Goal: Task Accomplishment & Management: Manage account settings

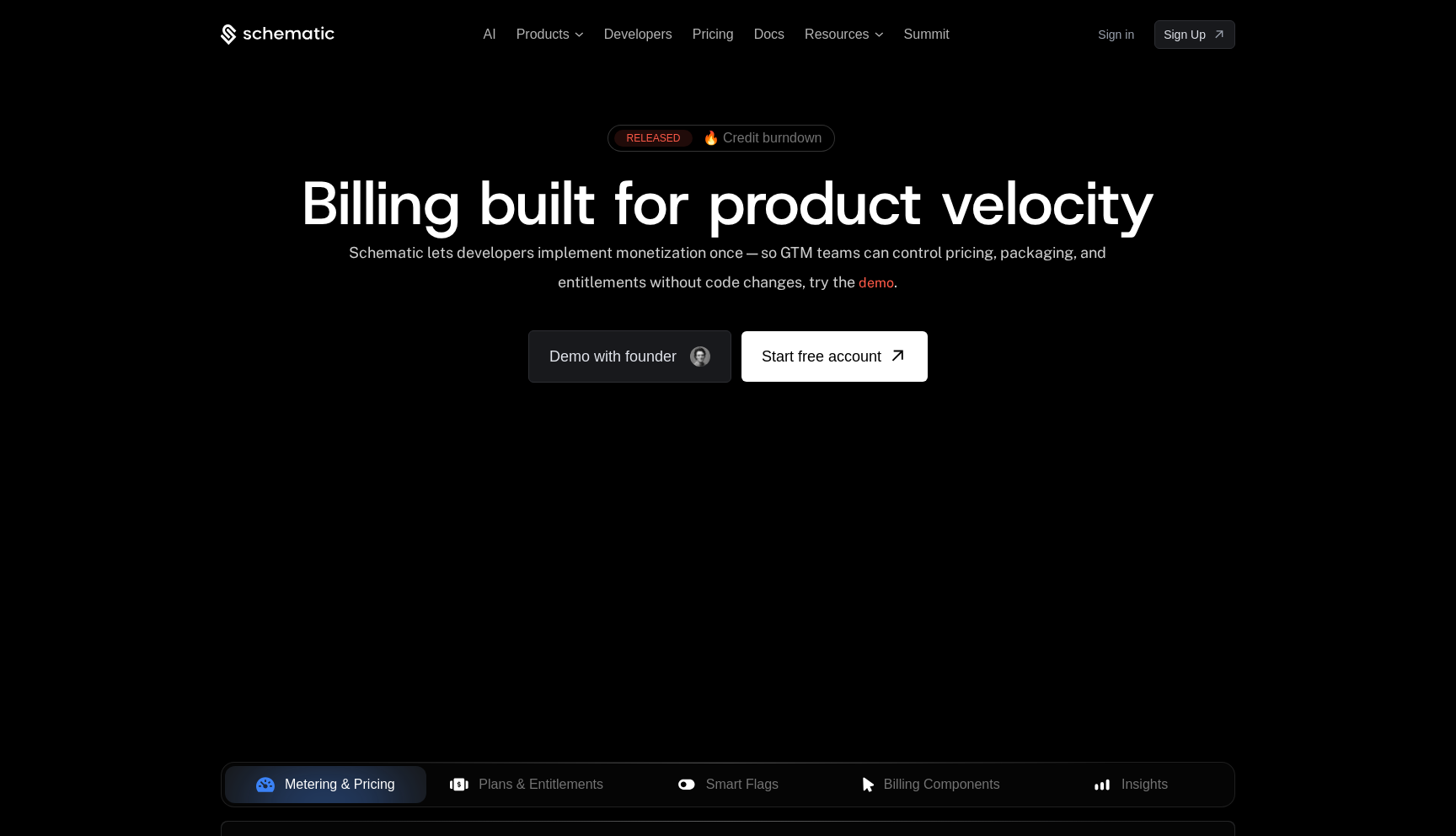
click at [1121, 34] on link "Sign in" at bounding box center [1116, 35] width 36 height 27
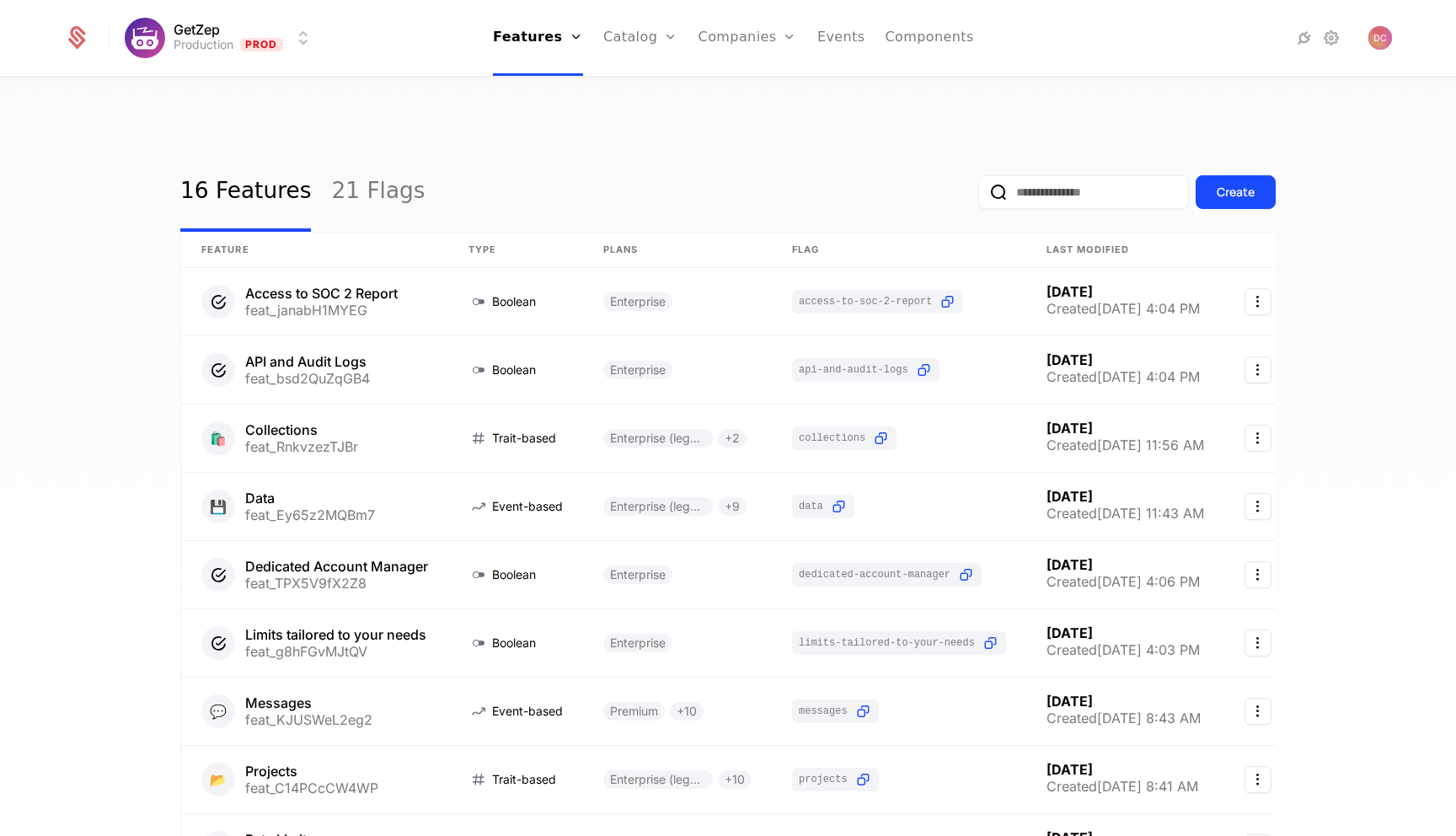
click at [732, 85] on link "Companies" at bounding box center [757, 83] width 78 height 14
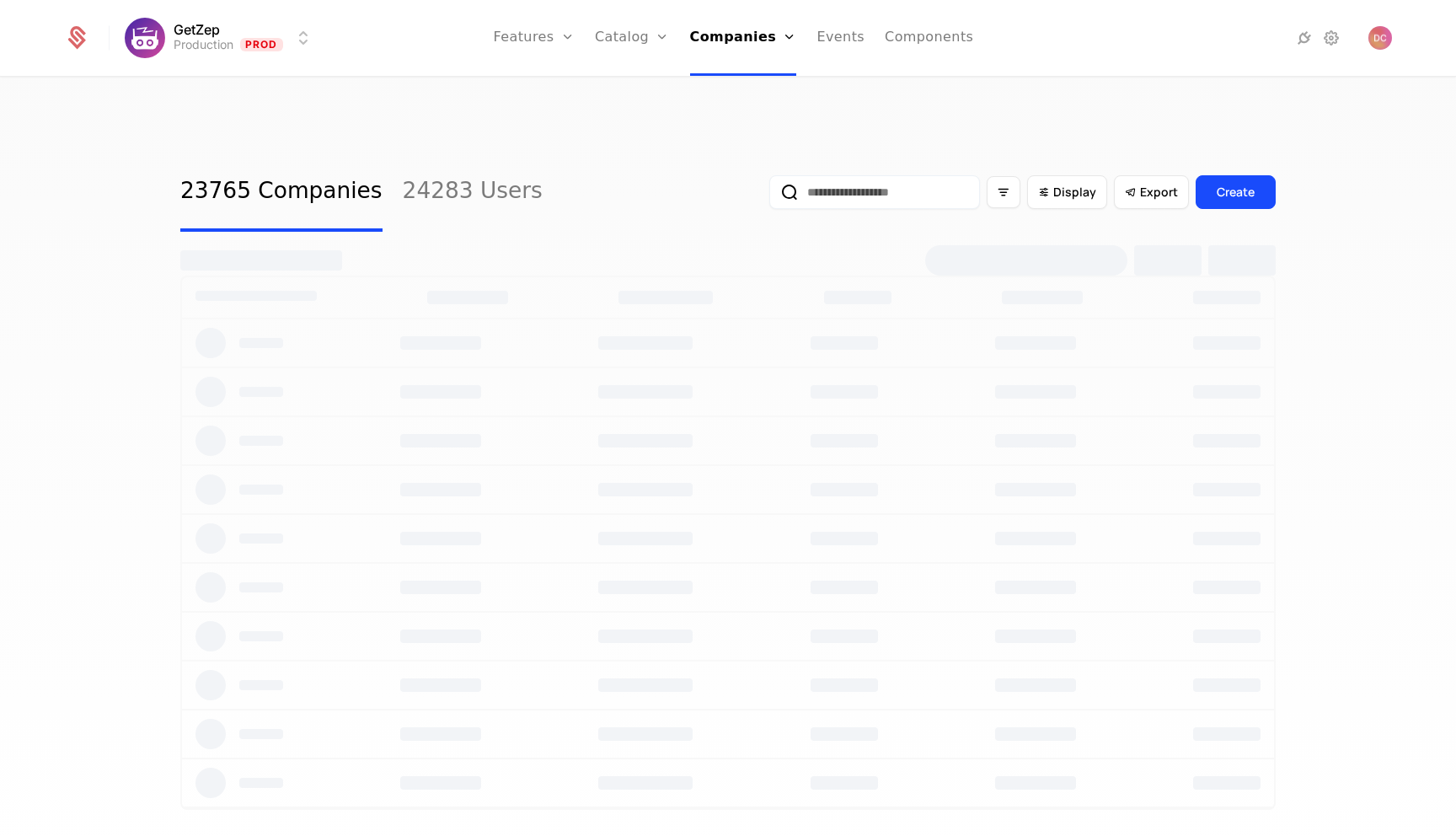
click at [913, 175] on input "email" at bounding box center [874, 191] width 210 height 33
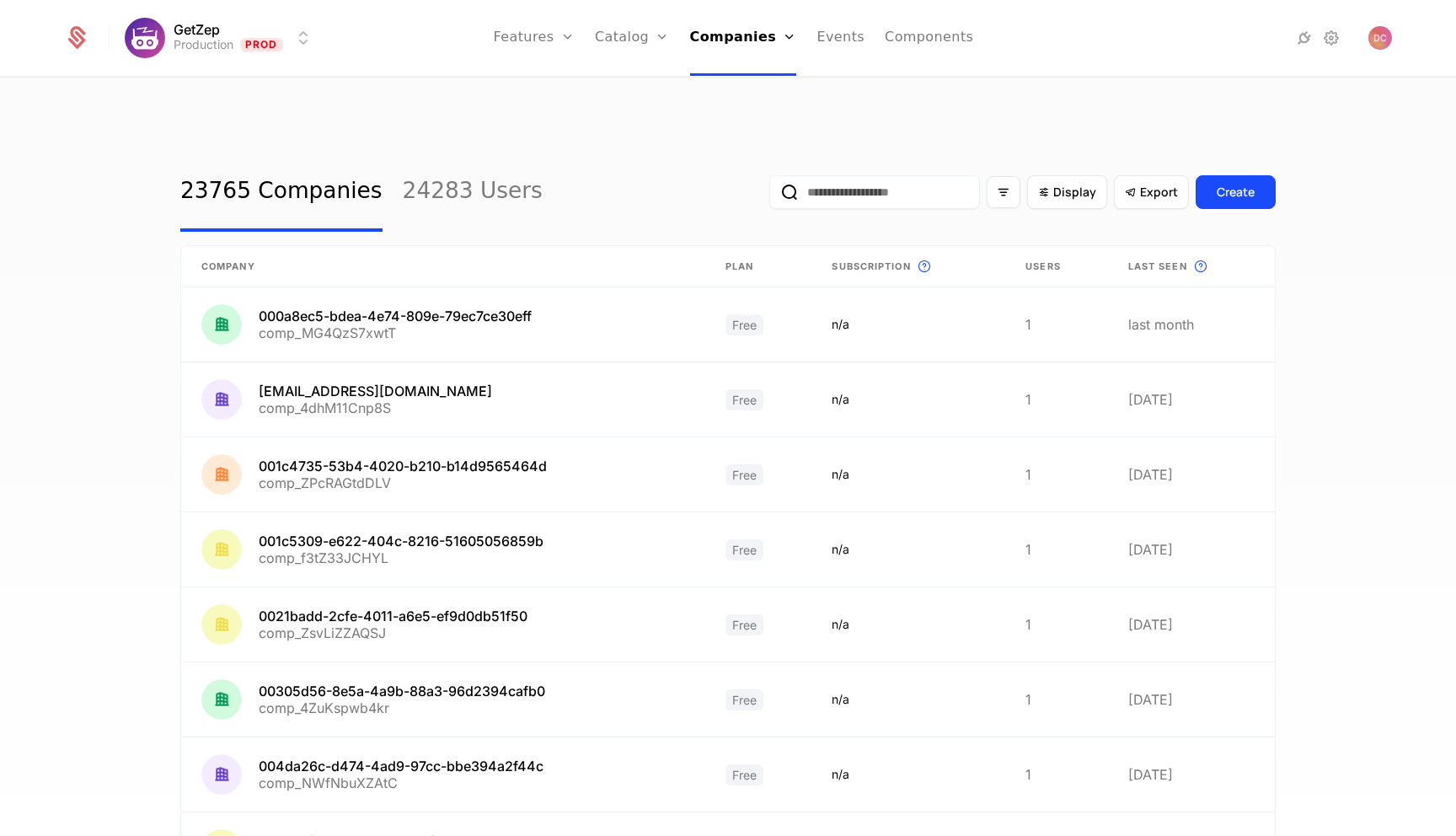
click at [473, 156] on link "24283 Users" at bounding box center [473, 191] width 140 height 79
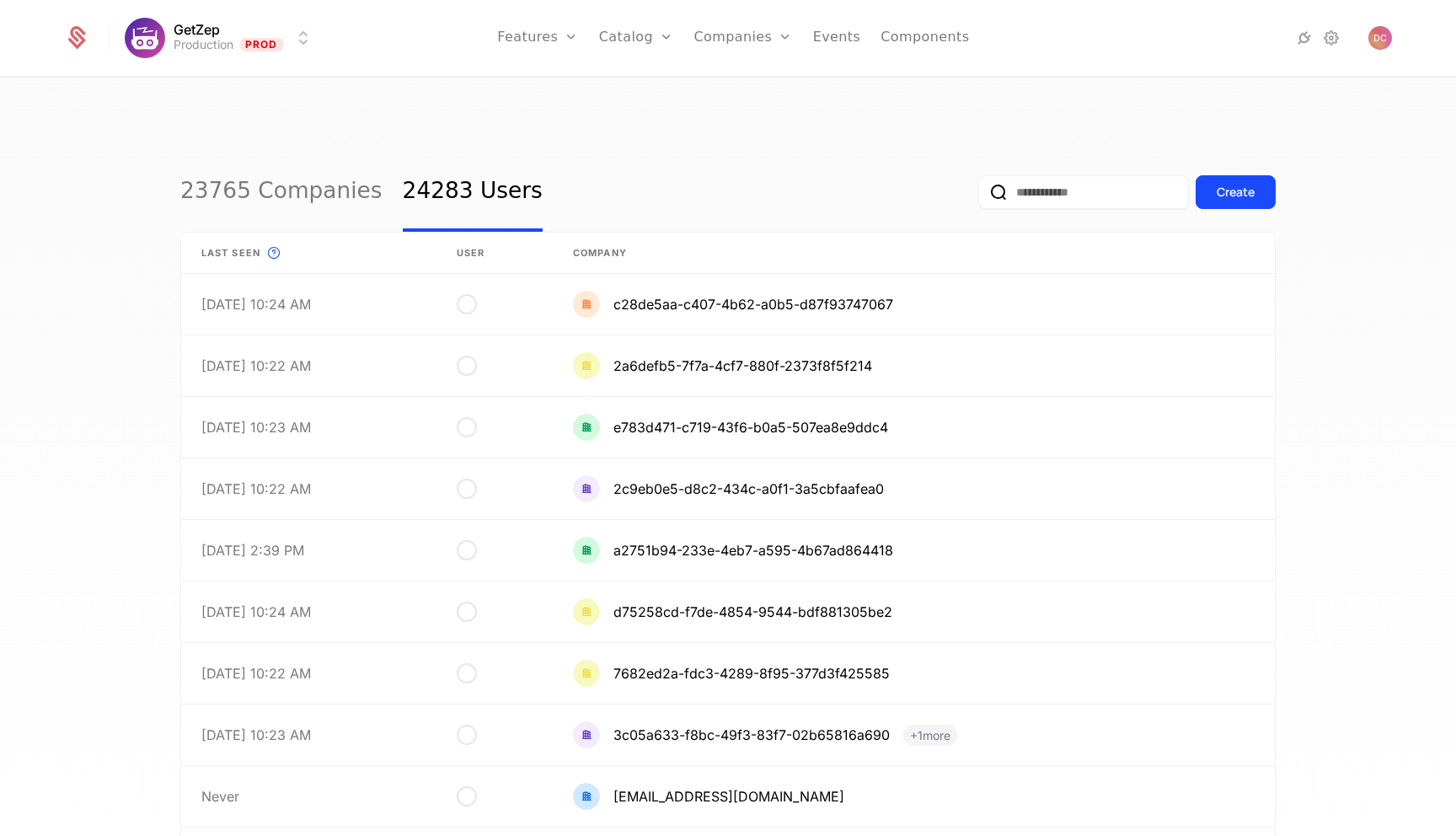
click at [306, 157] on link "23765 Companies" at bounding box center [281, 191] width 203 height 79
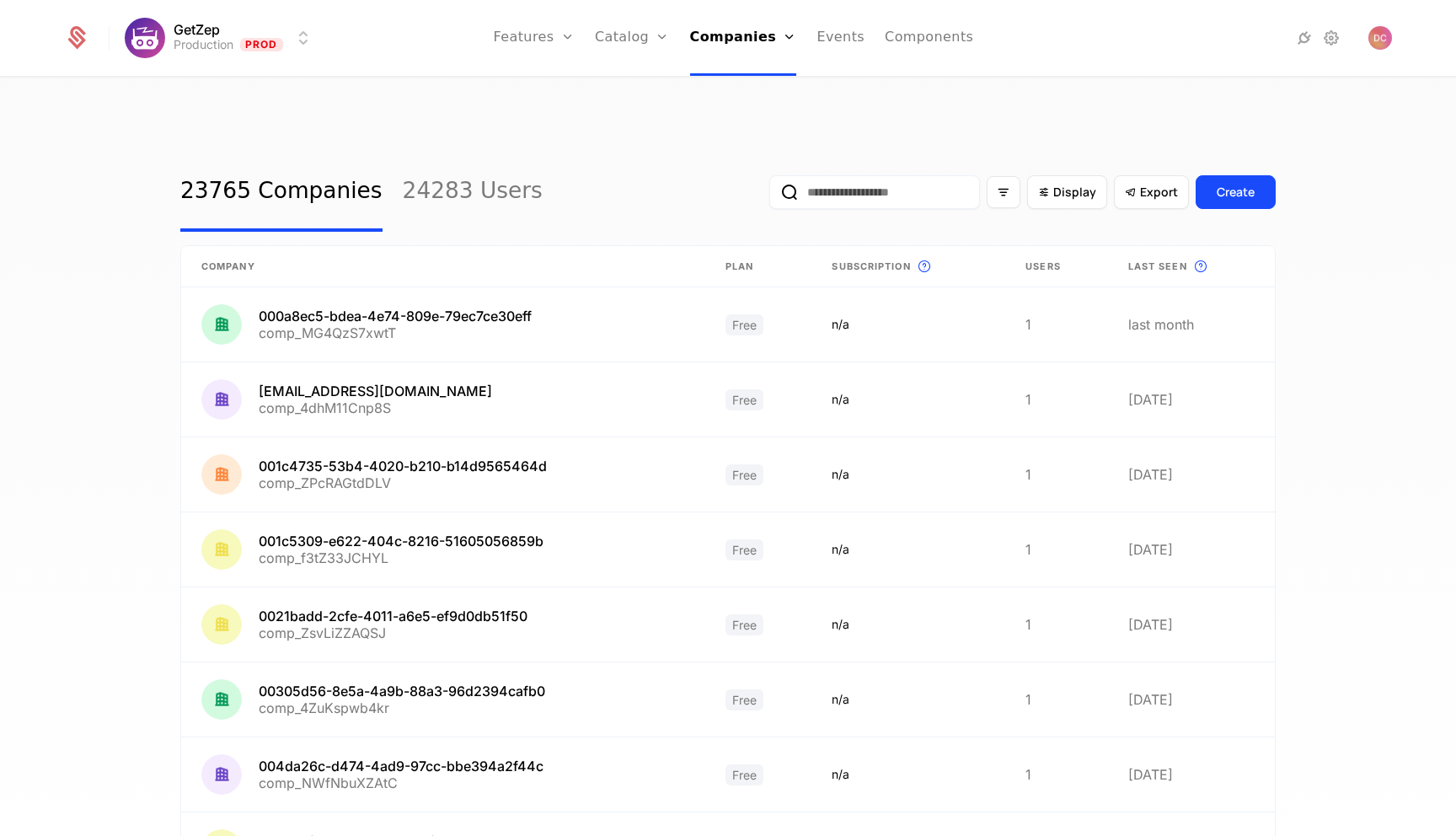
click at [897, 175] on input "email" at bounding box center [874, 191] width 210 height 33
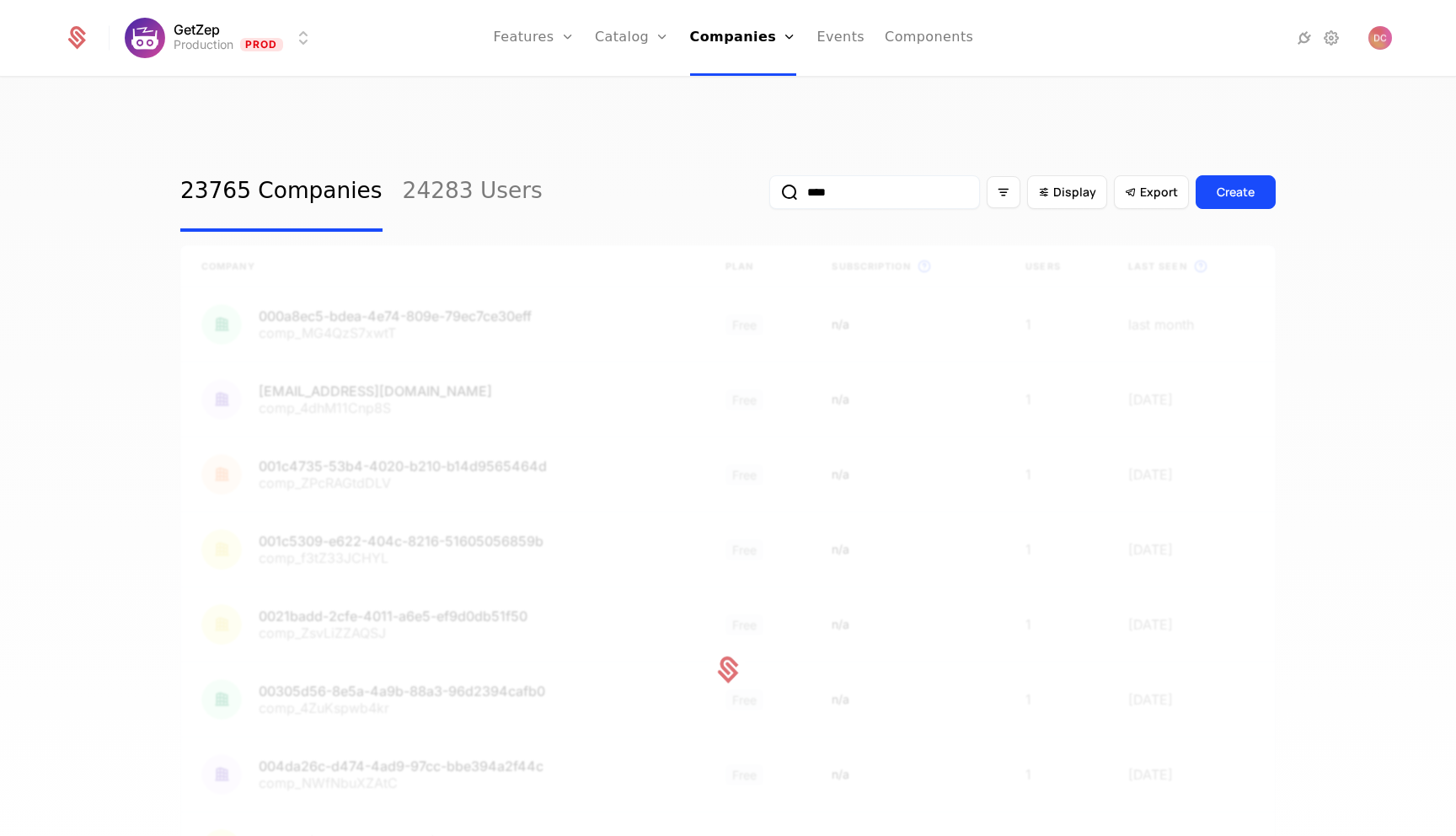
type input "****"
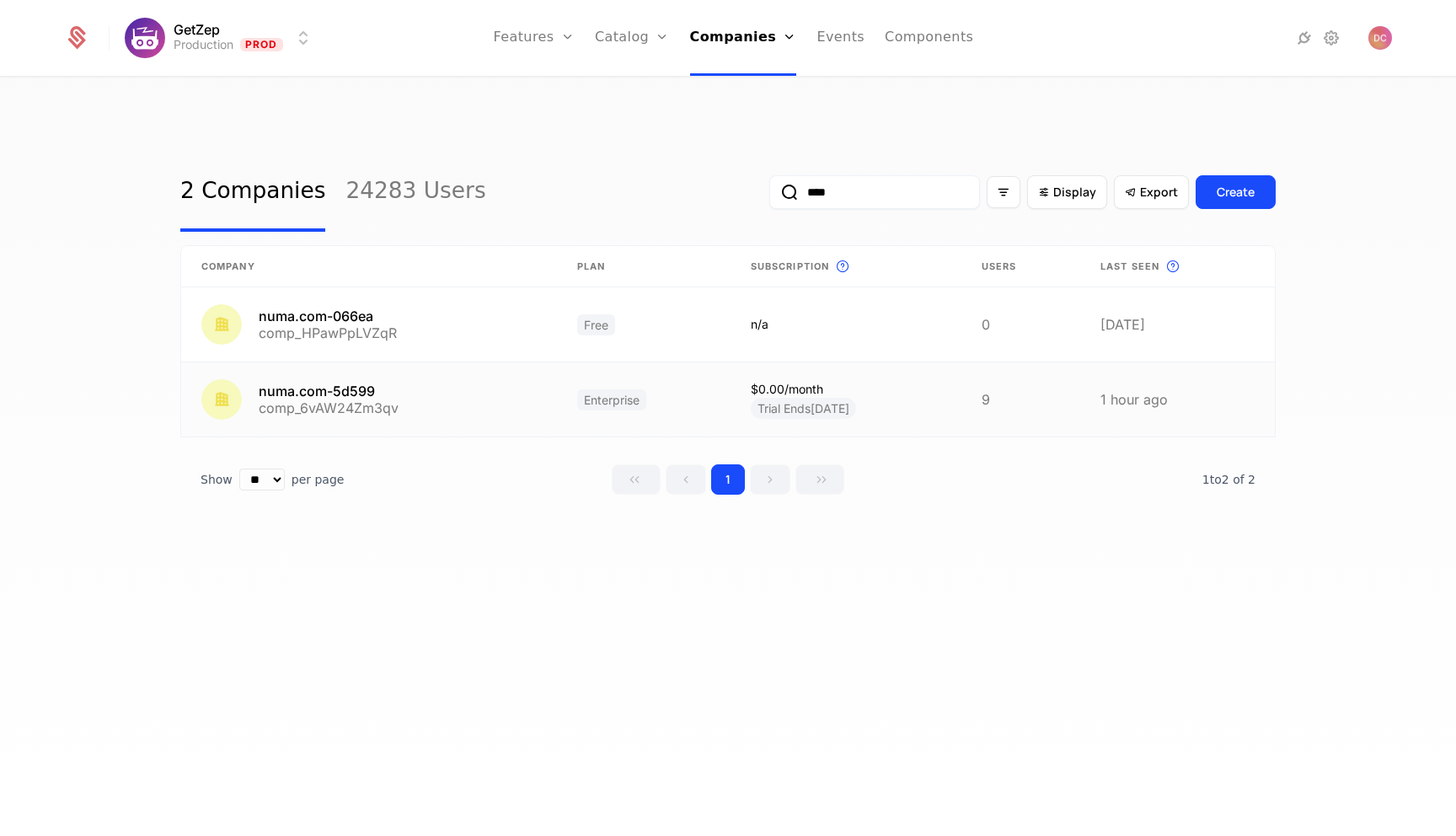
click at [421, 370] on link at bounding box center [369, 399] width 376 height 74
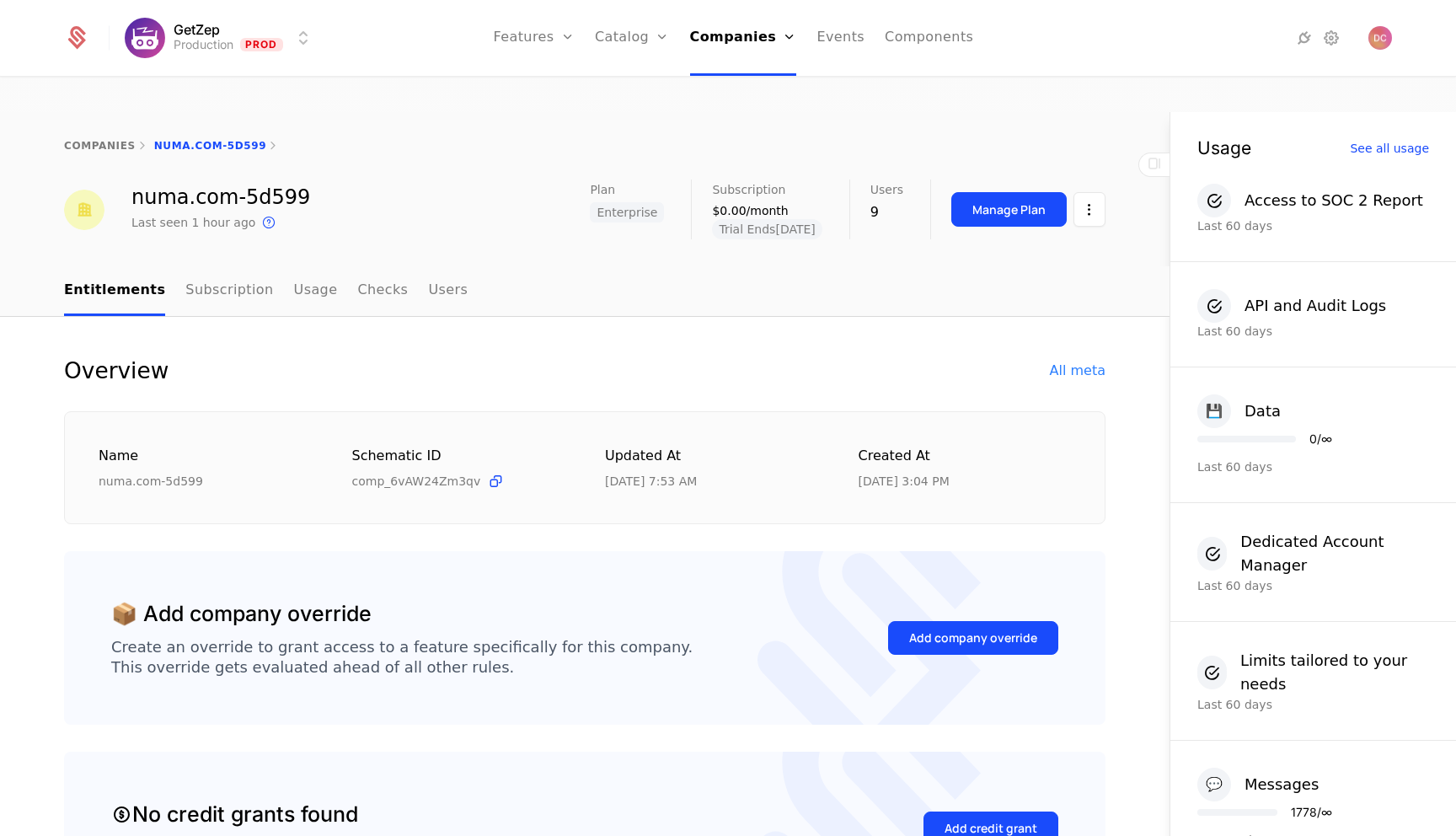
click at [1008, 202] on div "Manage Plan" at bounding box center [1009, 210] width 73 height 17
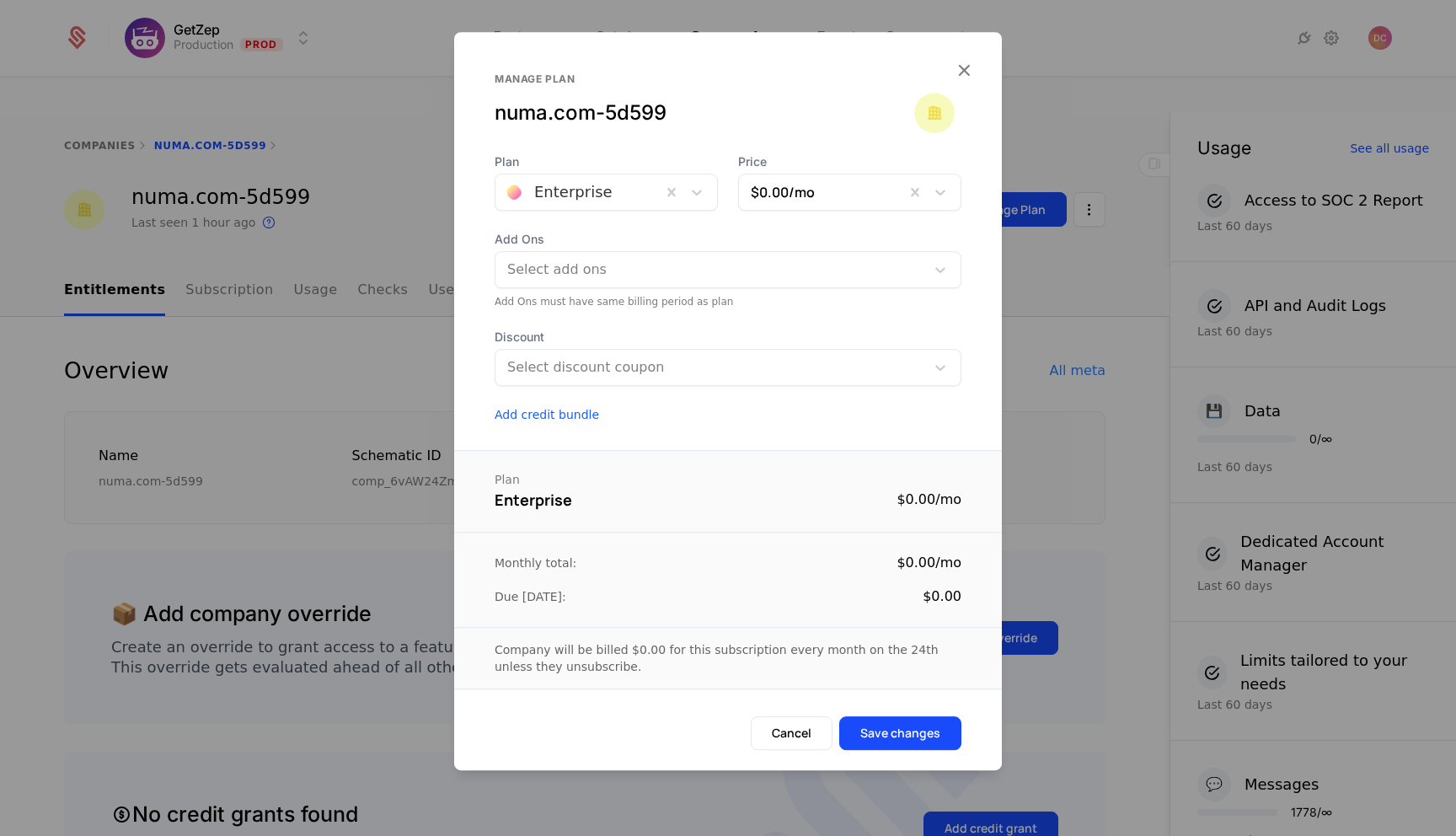
click at [796, 732] on button "Cancel" at bounding box center [792, 733] width 82 height 33
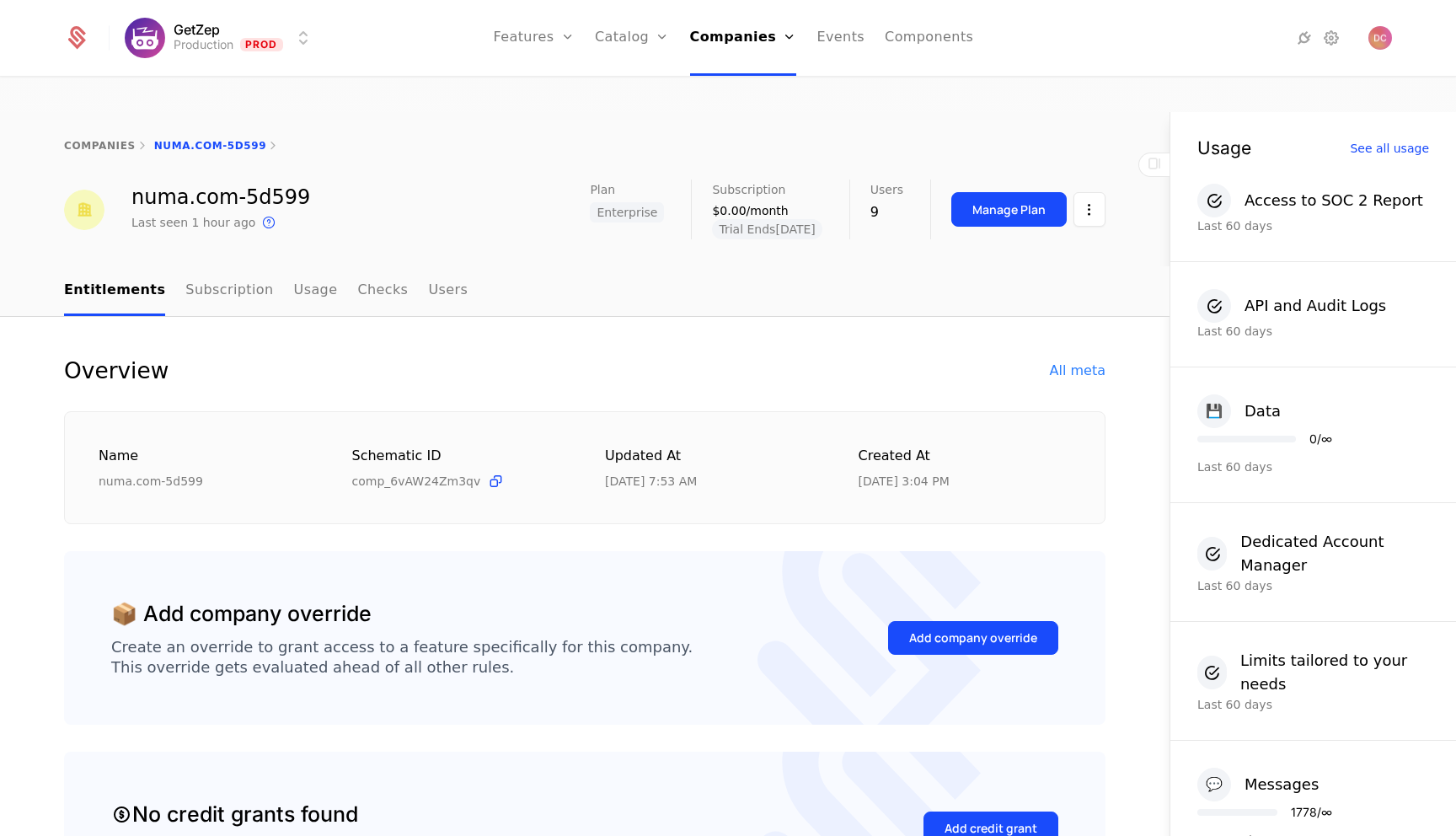
click at [233, 267] on link "Subscription" at bounding box center [229, 291] width 88 height 50
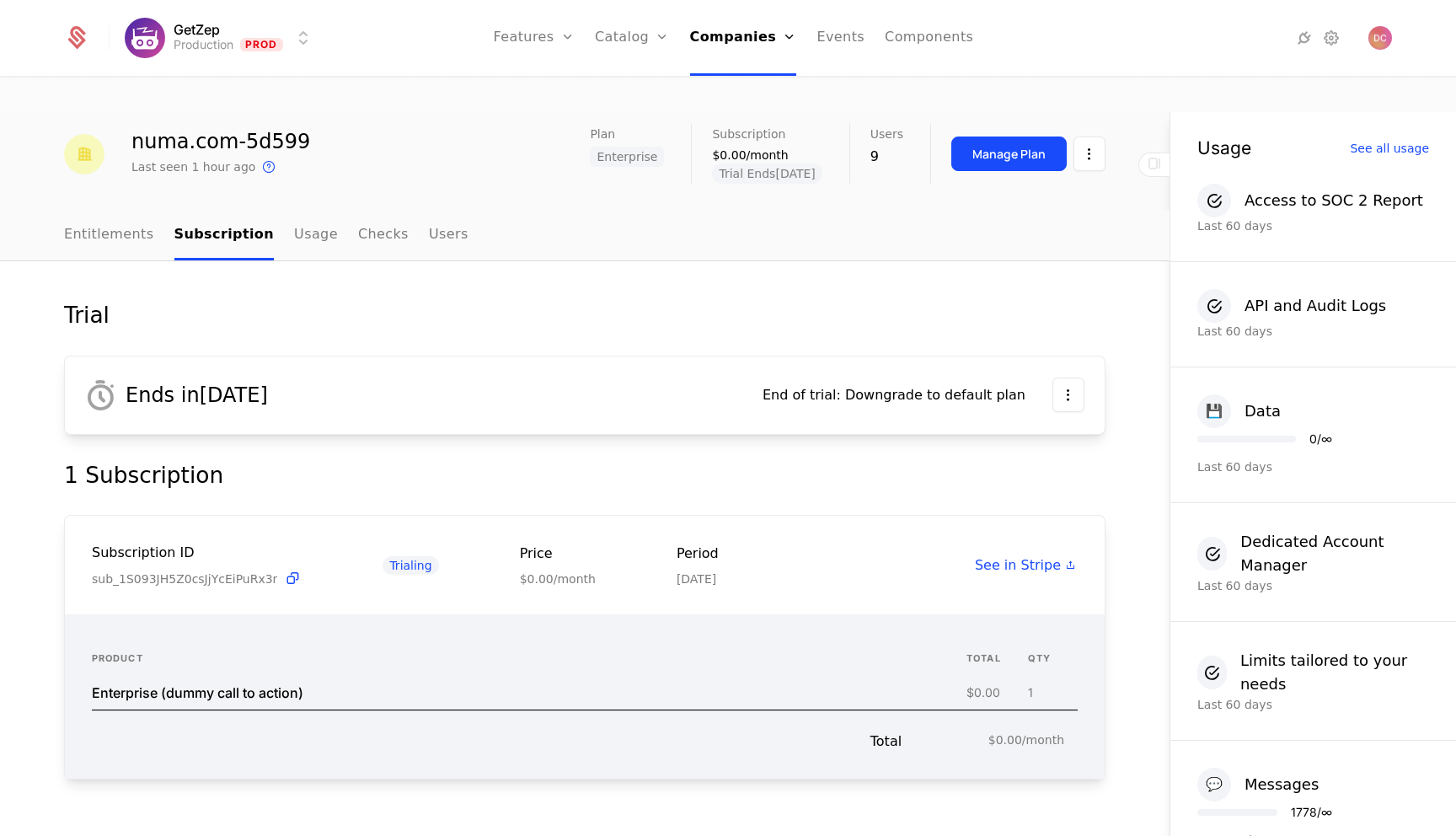
scroll to position [59, 0]
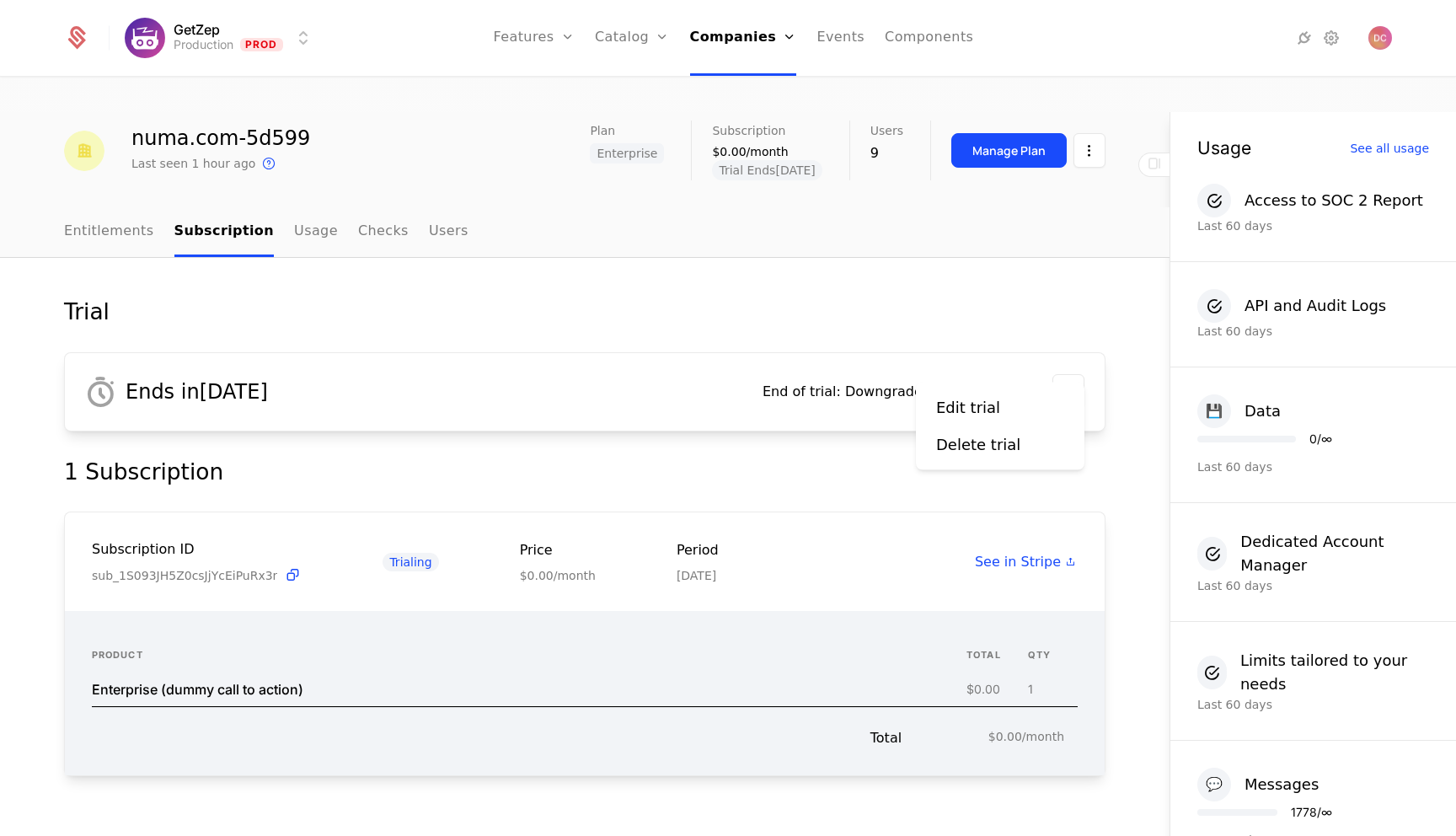
click at [1069, 368] on html "GetZep Production Prod Features Features Flags Catalog Plans Add Ons Credits Co…" at bounding box center [728, 435] width 1456 height 870
click at [996, 405] on div "Edit trial" at bounding box center [974, 408] width 78 height 24
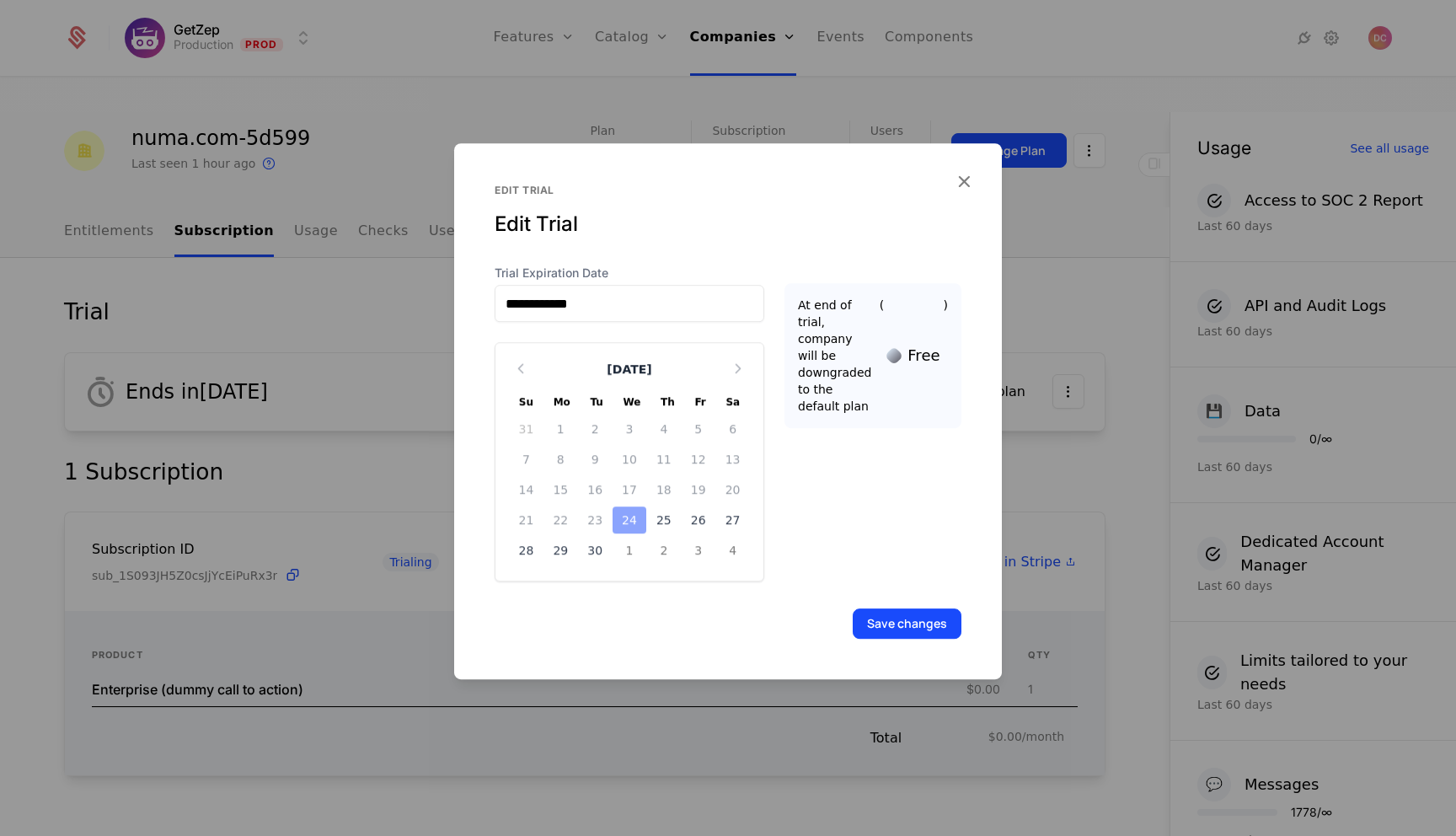
click at [732, 366] on icon "Choose Date" at bounding box center [738, 368] width 17 height 17
click at [630, 459] on div "8" at bounding box center [630, 460] width 34 height 27
type input "**********"
click at [876, 628] on button "Save changes" at bounding box center [907, 623] width 109 height 30
